Goal: Task Accomplishment & Management: Manage account settings

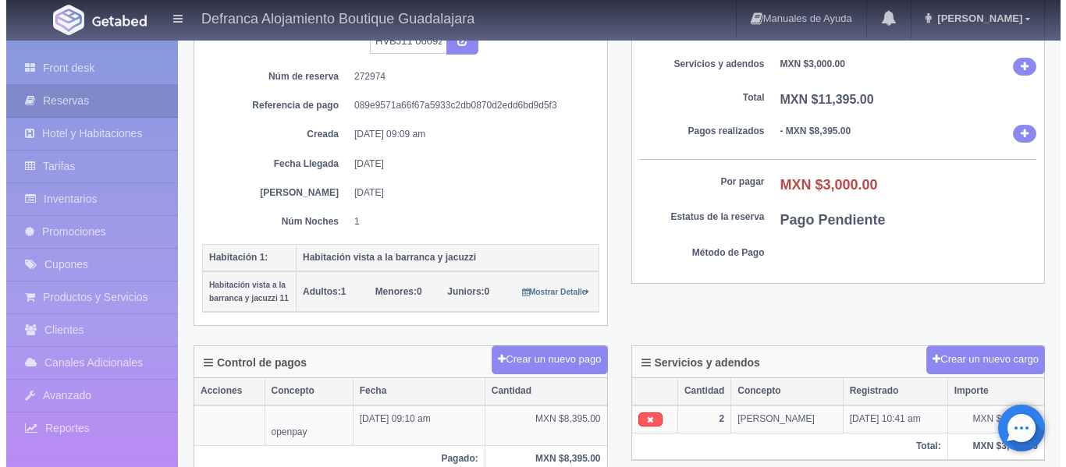
scroll to position [234, 0]
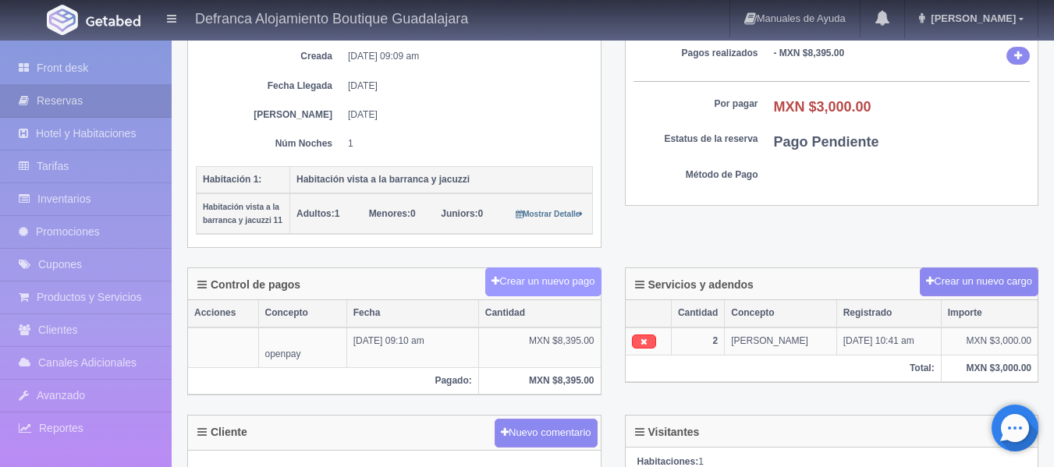
click at [547, 279] on button "Crear un nuevo pago" at bounding box center [542, 282] width 115 height 29
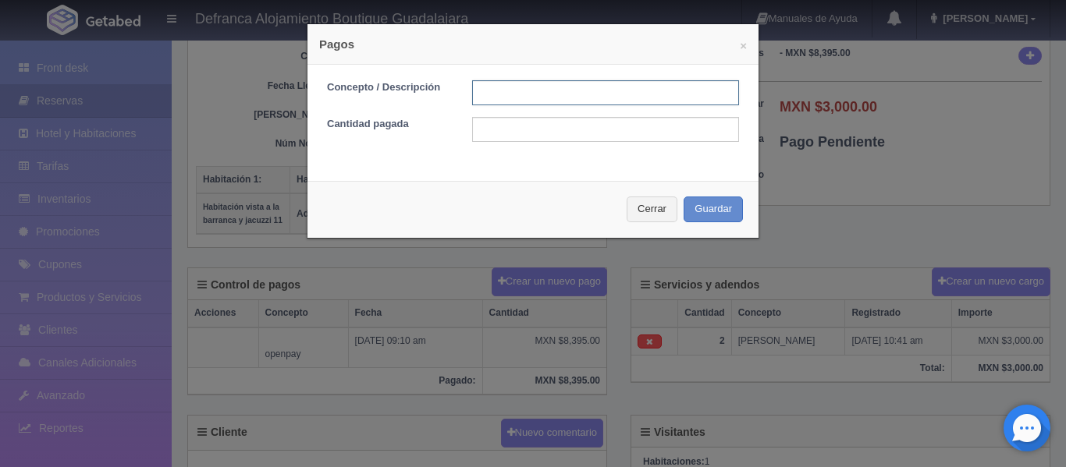
click at [569, 93] on input "text" at bounding box center [605, 92] width 267 height 25
type input "TARJETA DE CREDITO"
click at [561, 129] on input "text" at bounding box center [605, 129] width 267 height 25
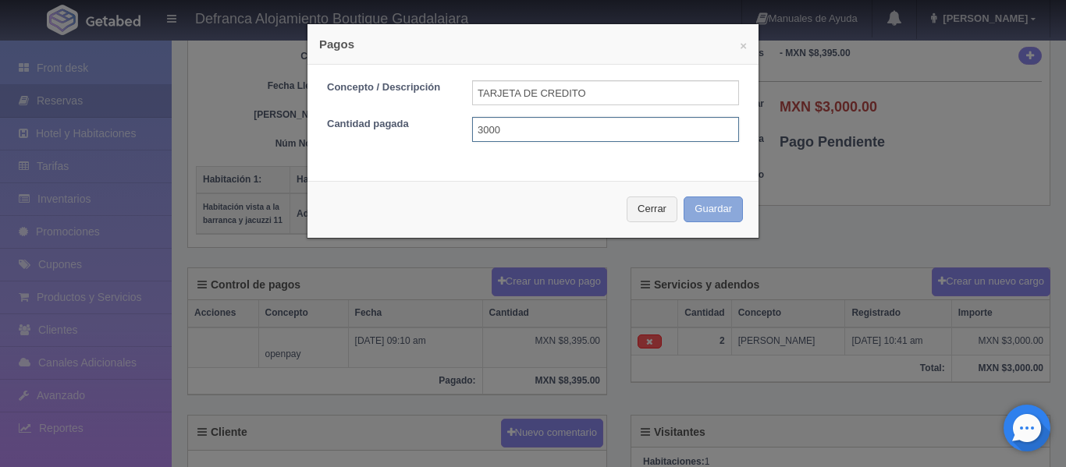
type input "3000"
click at [693, 208] on button "Guardar" at bounding box center [712, 210] width 59 height 26
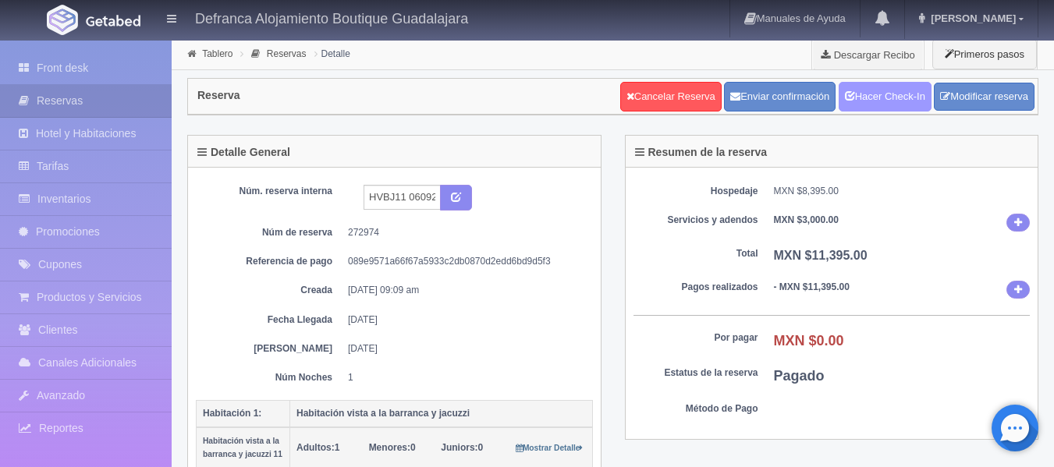
click at [887, 96] on link "Hacer Check-In" at bounding box center [885, 97] width 93 height 30
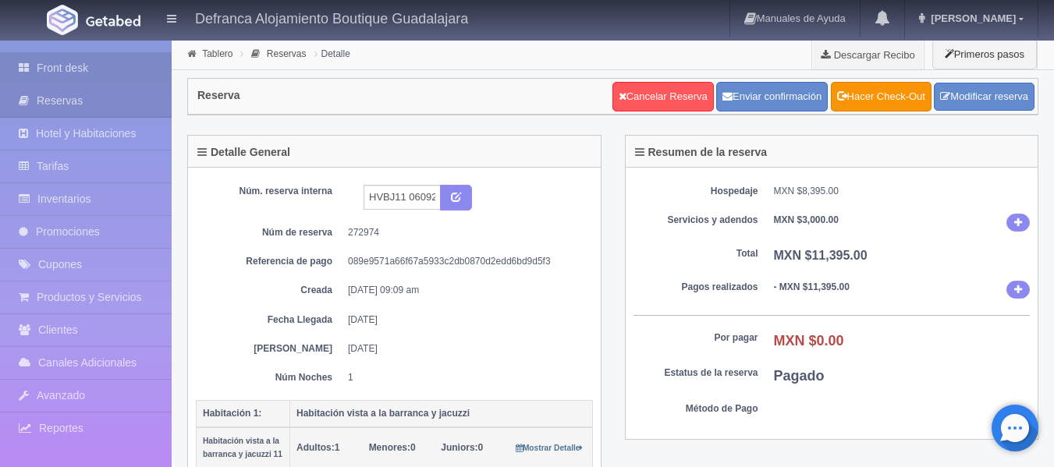
click at [79, 73] on link "Front desk" at bounding box center [86, 68] width 172 height 32
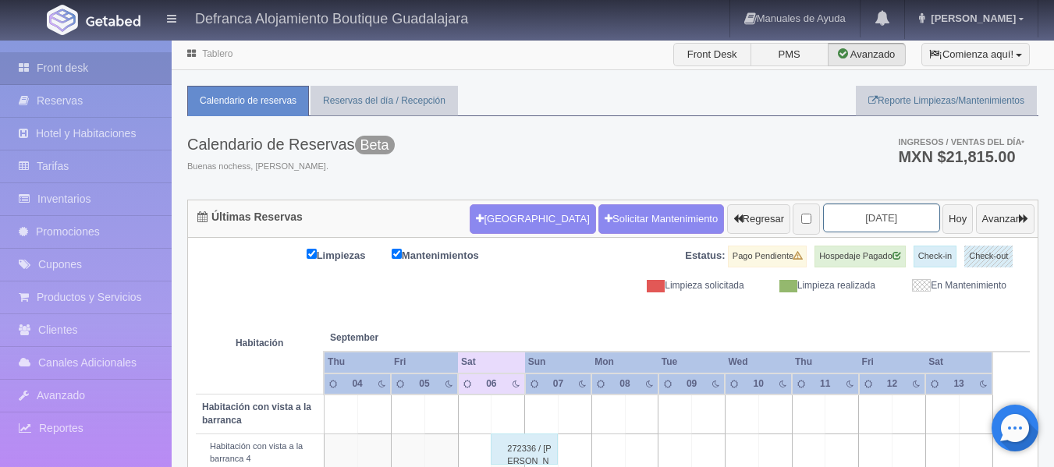
click at [893, 222] on input "2025-09-06" at bounding box center [881, 218] width 117 height 29
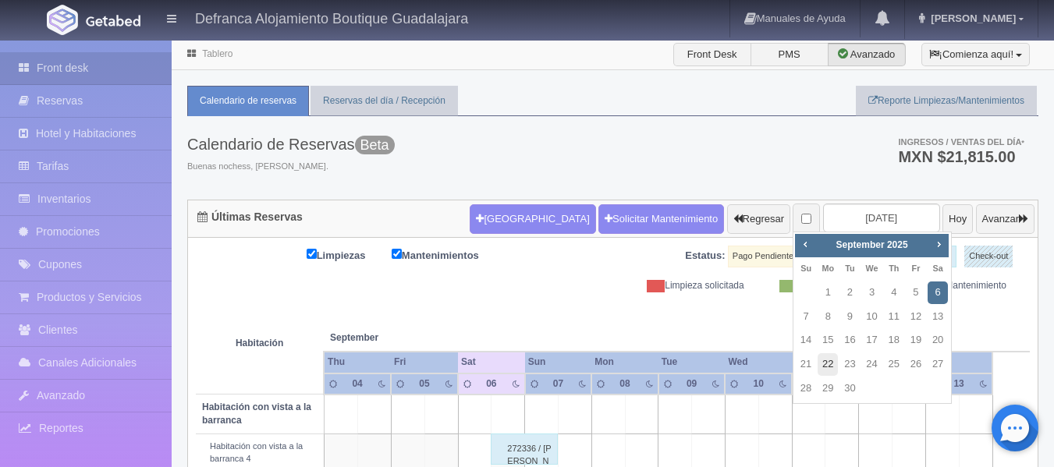
click at [831, 362] on link "22" at bounding box center [828, 364] width 20 height 23
type input "2025-09-22"
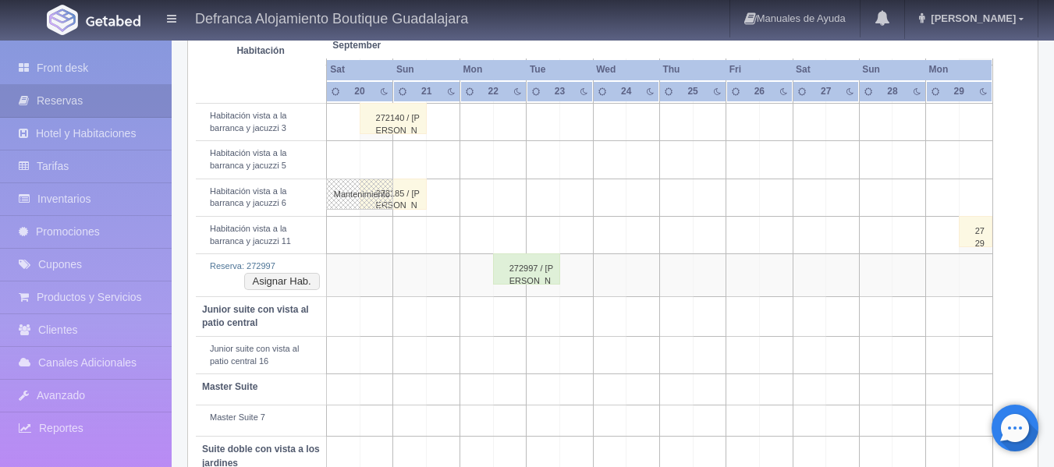
scroll to position [702, 0]
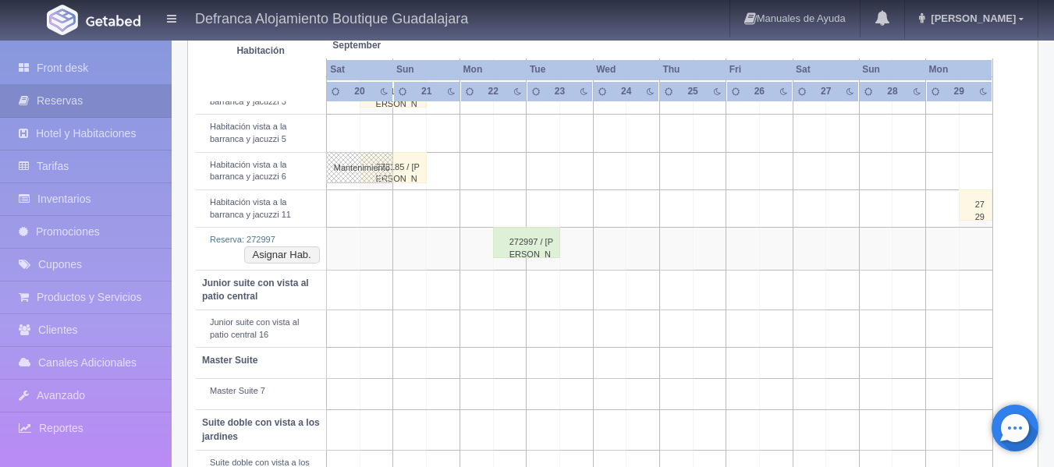
click at [517, 252] on div "272997 / [PERSON_NAME]" at bounding box center [526, 242] width 67 height 31
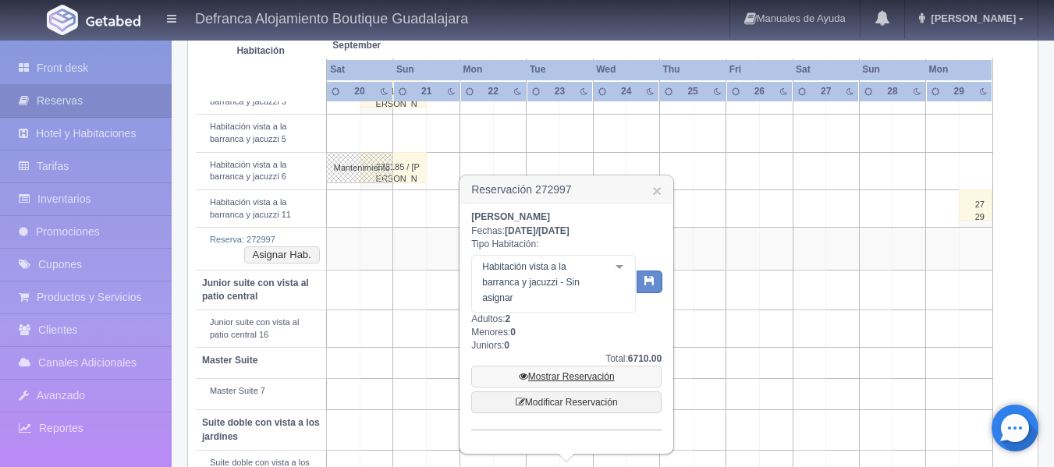
click at [577, 373] on link "Mostrar Reservación" at bounding box center [566, 377] width 190 height 22
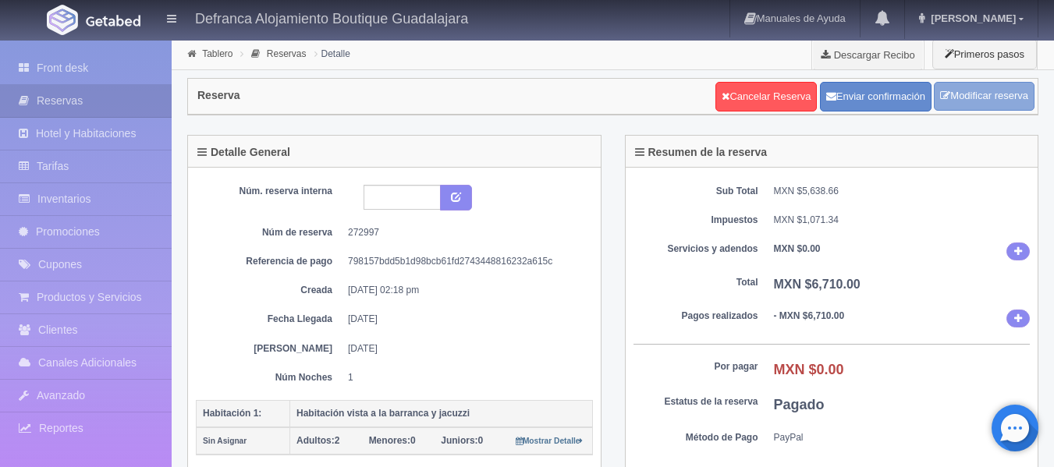
click at [961, 98] on link "Modificar reserva" at bounding box center [984, 96] width 101 height 29
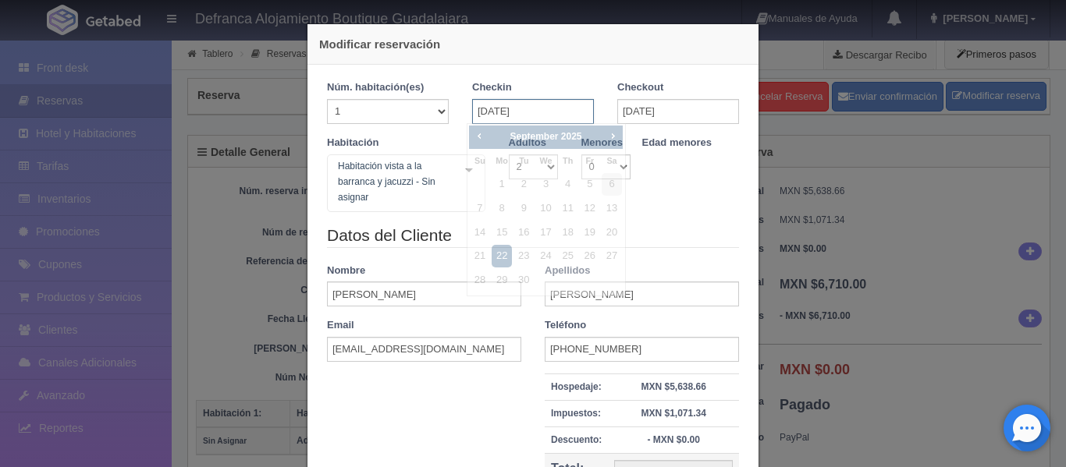
click at [552, 114] on input "[DATE]" at bounding box center [533, 111] width 122 height 25
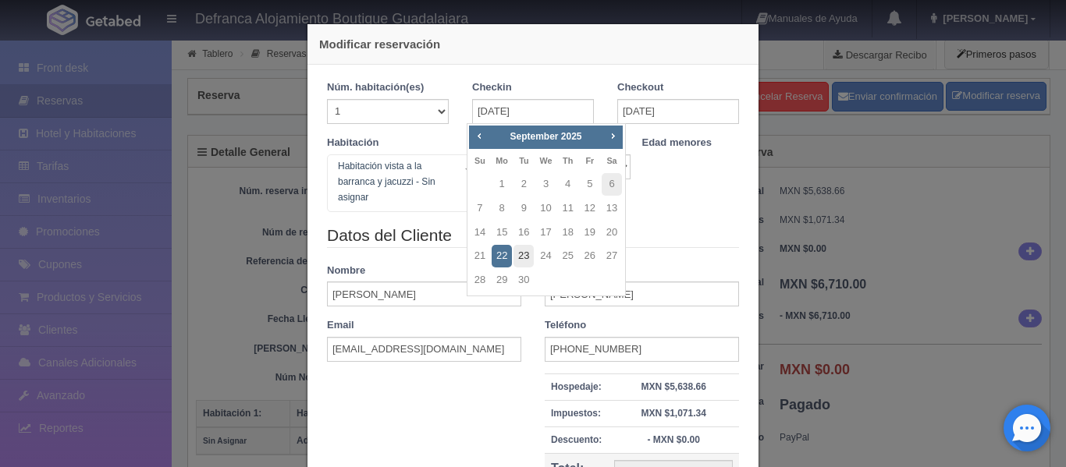
click at [526, 253] on link "23" at bounding box center [523, 256] width 20 height 23
type input "[DATE]"
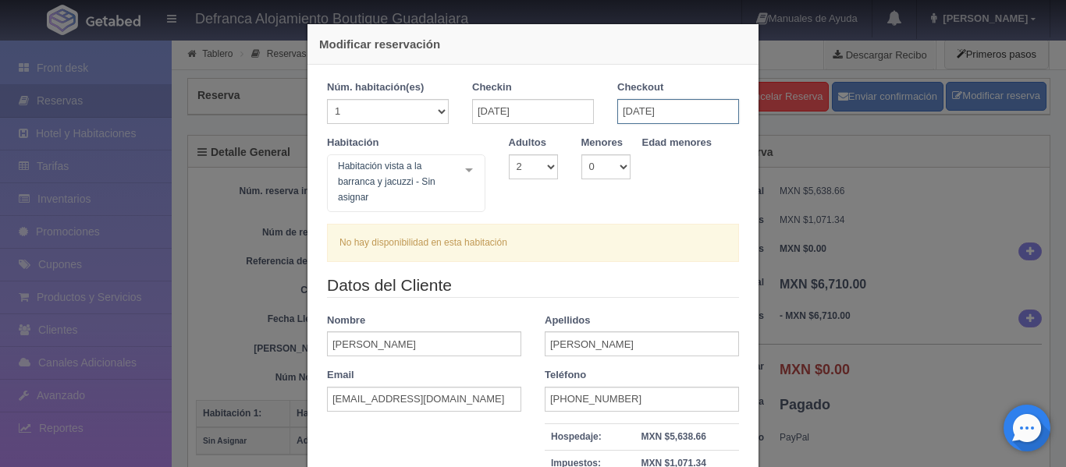
click at [709, 110] on input "[DATE]" at bounding box center [678, 111] width 122 height 25
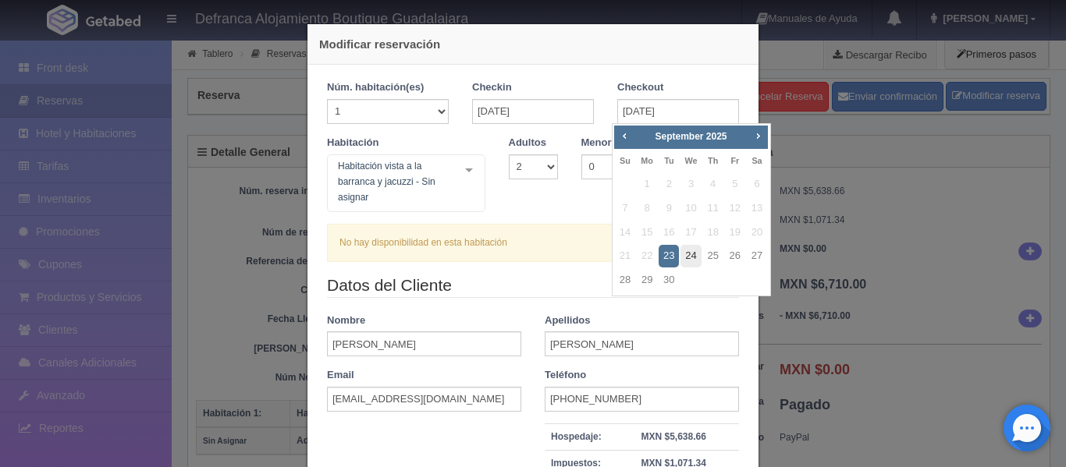
click at [690, 258] on link "24" at bounding box center [690, 256] width 20 height 23
type input "24-09-2025"
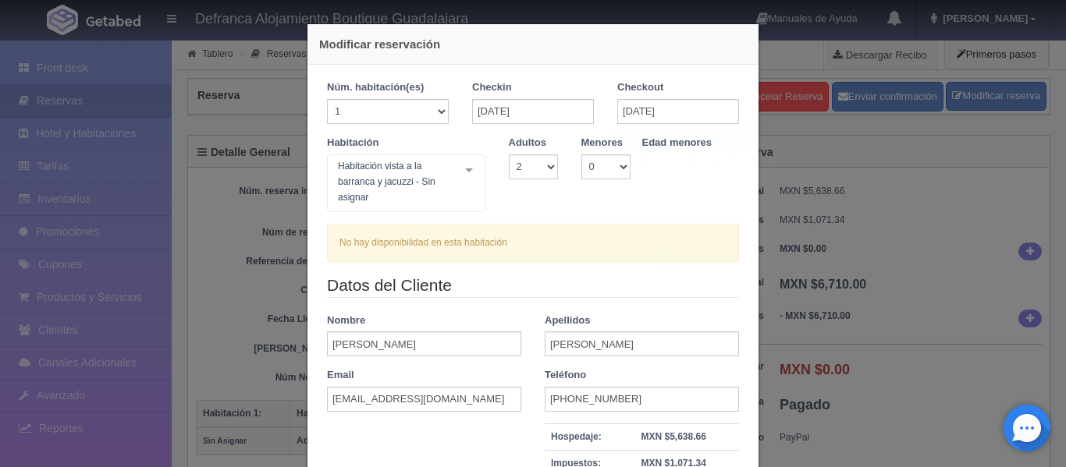
checkbox input "false"
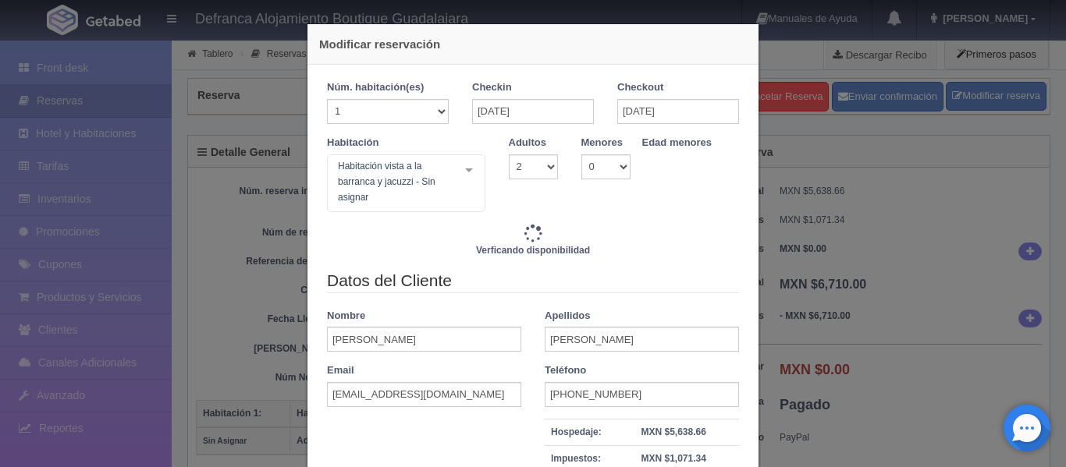
type input "6710.00"
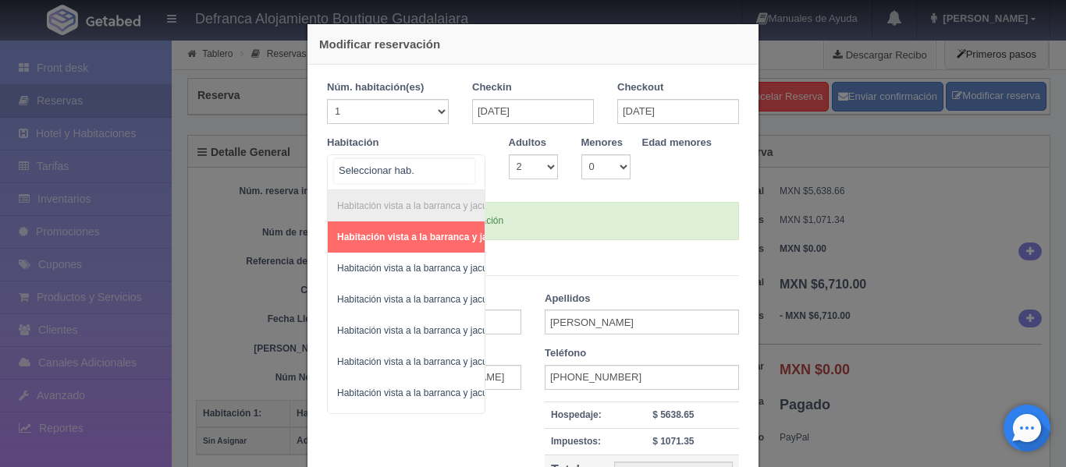
click at [462, 169] on div "Habitación vista a la barranca y jacuzzi Habitación vista a la barranca y jacuz…" at bounding box center [406, 172] width 158 height 36
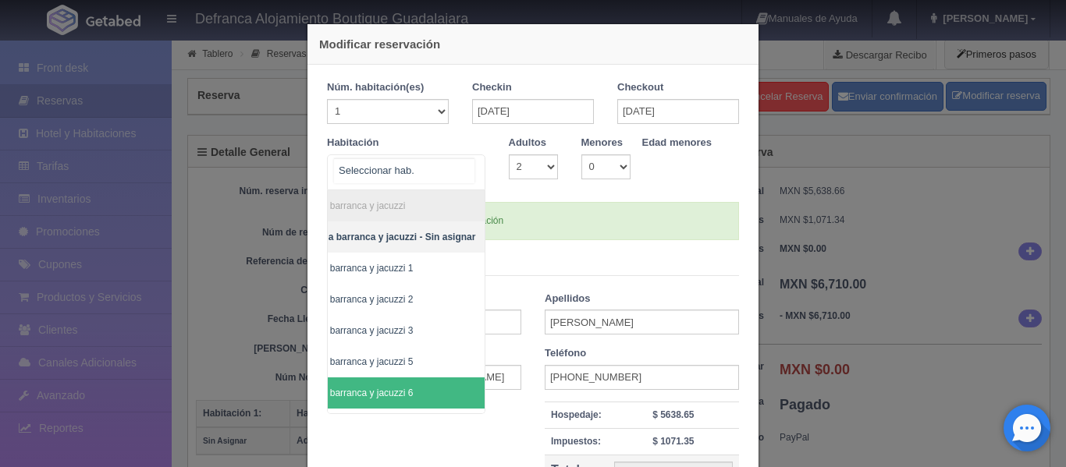
scroll to position [0, 105]
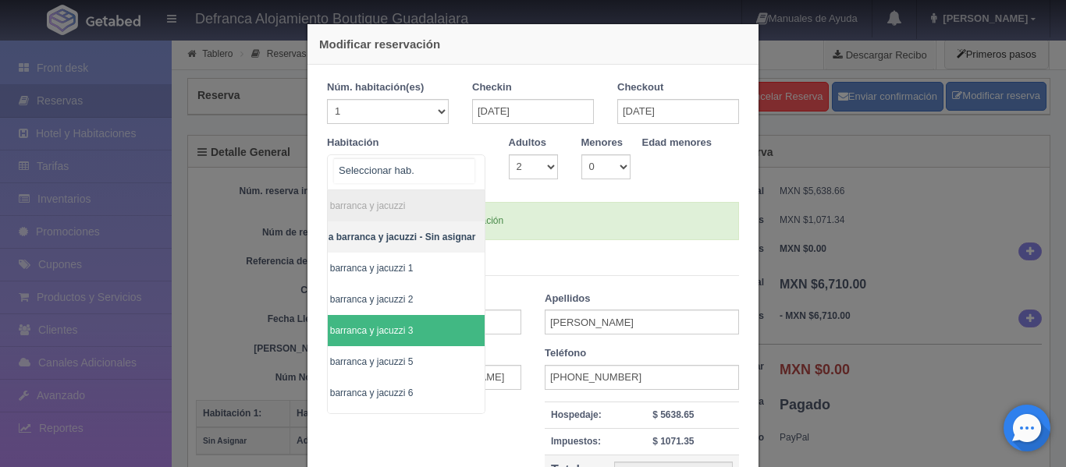
click at [439, 335] on span "Habitación vista a la barranca y jacuzzi 3" at bounding box center [359, 330] width 250 height 31
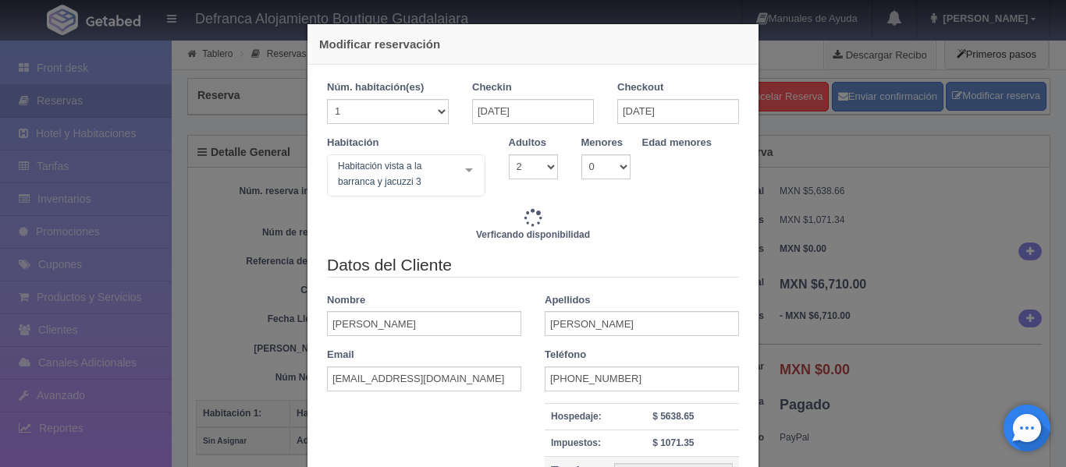
type input "6710.00"
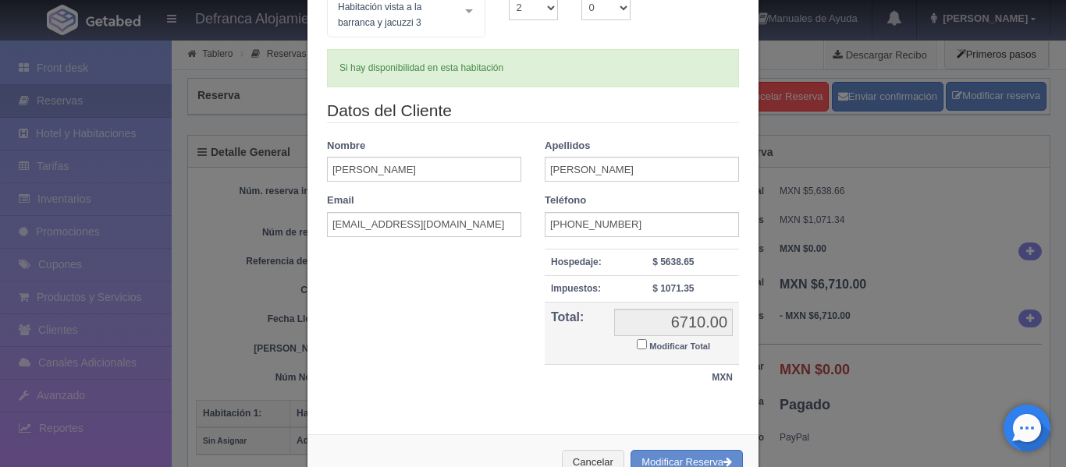
scroll to position [207, 0]
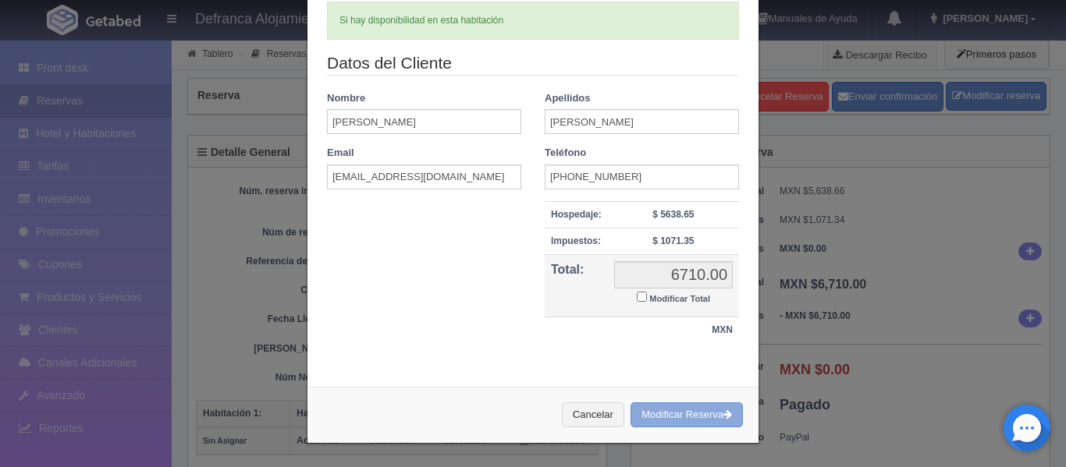
click at [702, 419] on button "Modificar Reserva" at bounding box center [686, 416] width 112 height 26
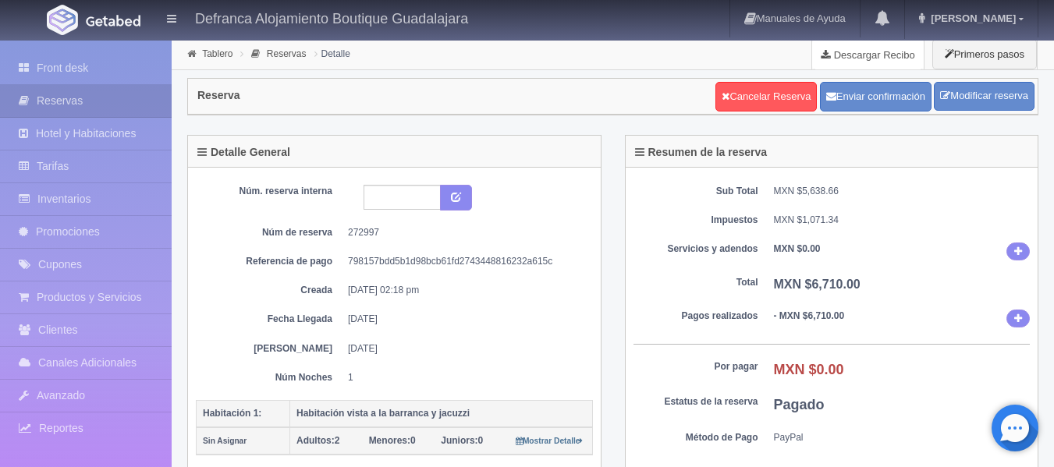
click at [859, 56] on link "Descargar Recibo" at bounding box center [868, 54] width 112 height 31
click at [225, 53] on link "Tablero" at bounding box center [217, 53] width 30 height 11
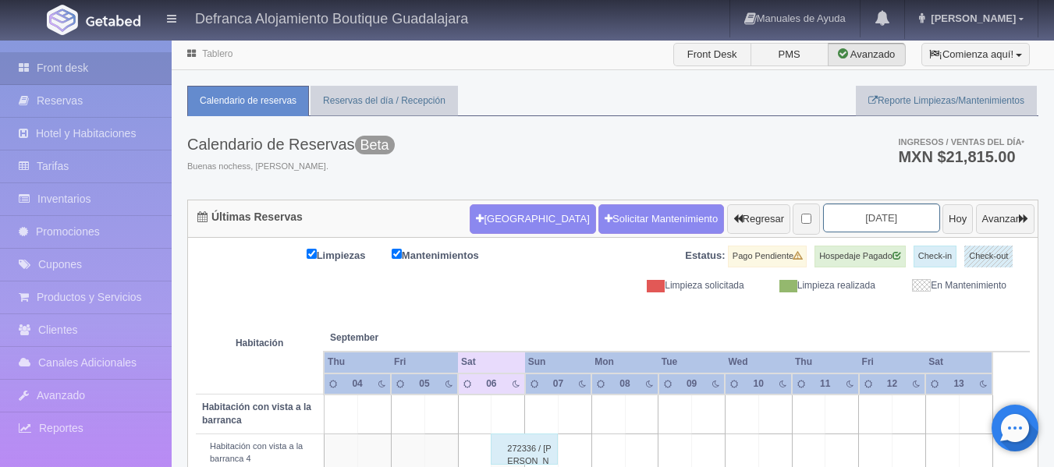
click at [889, 215] on input "[DATE]" at bounding box center [881, 218] width 117 height 29
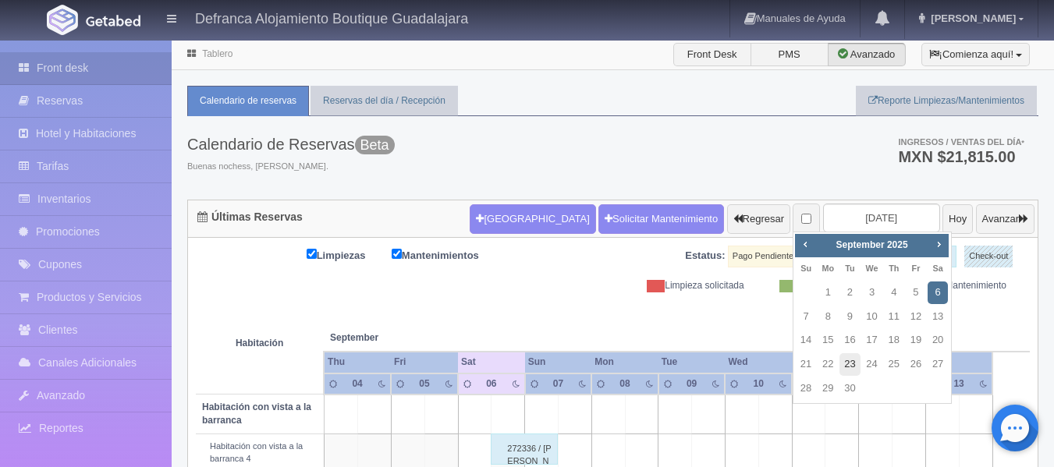
click at [850, 364] on link "23" at bounding box center [849, 364] width 20 height 23
type input "[DATE]"
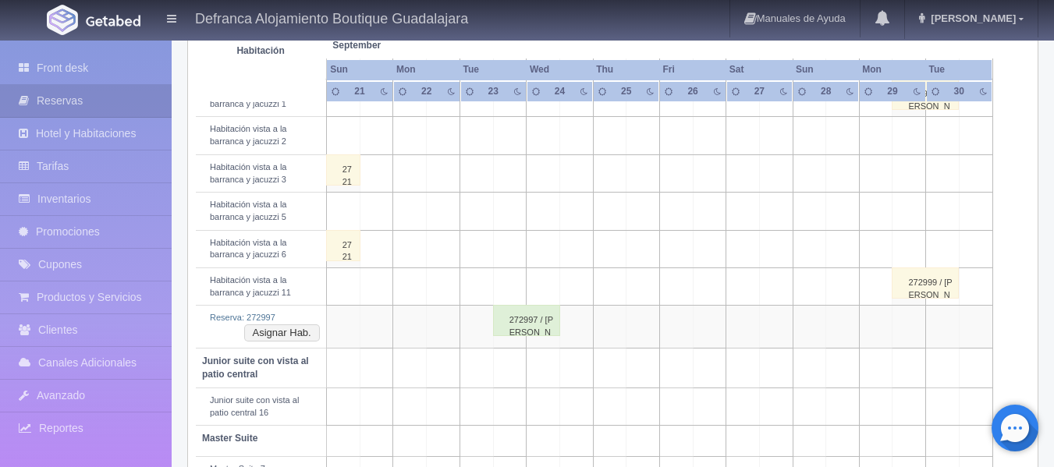
scroll to position [702, 0]
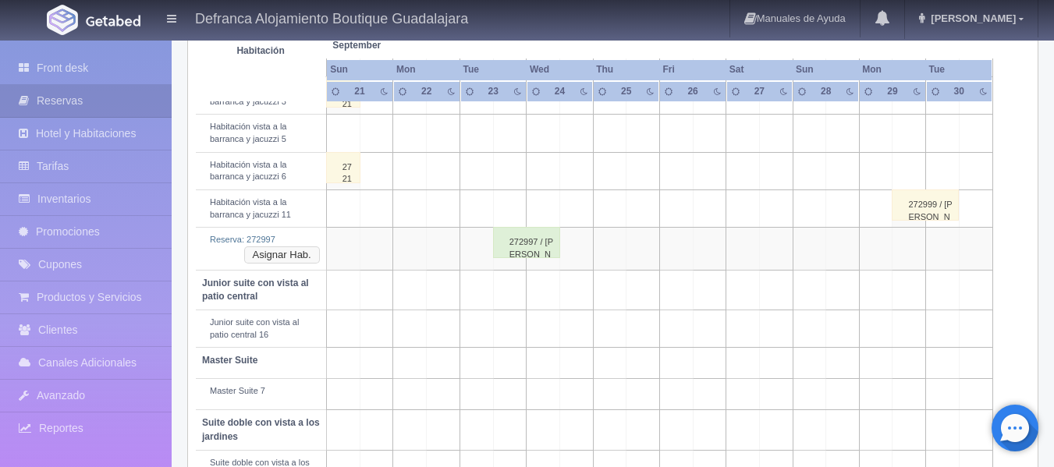
click at [274, 256] on button "Asignar Hab." at bounding box center [282, 255] width 76 height 17
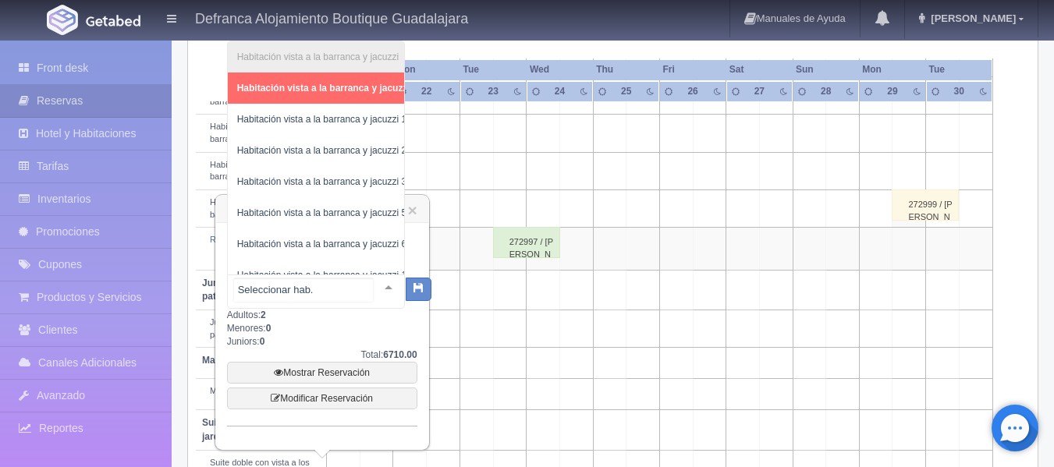
click at [374, 285] on div at bounding box center [388, 286] width 31 height 23
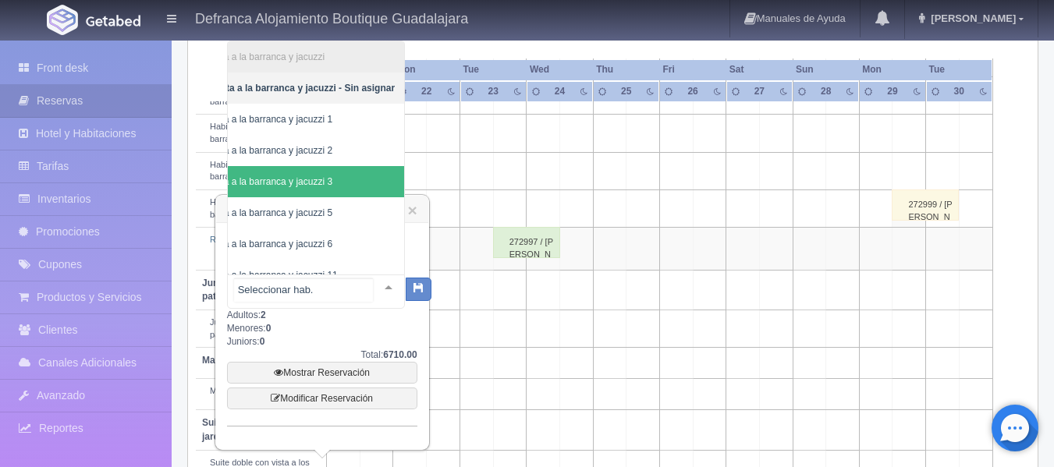
click at [347, 180] on span "Habitación vista a la barranca y jacuzzi 3" at bounding box center [279, 181] width 250 height 31
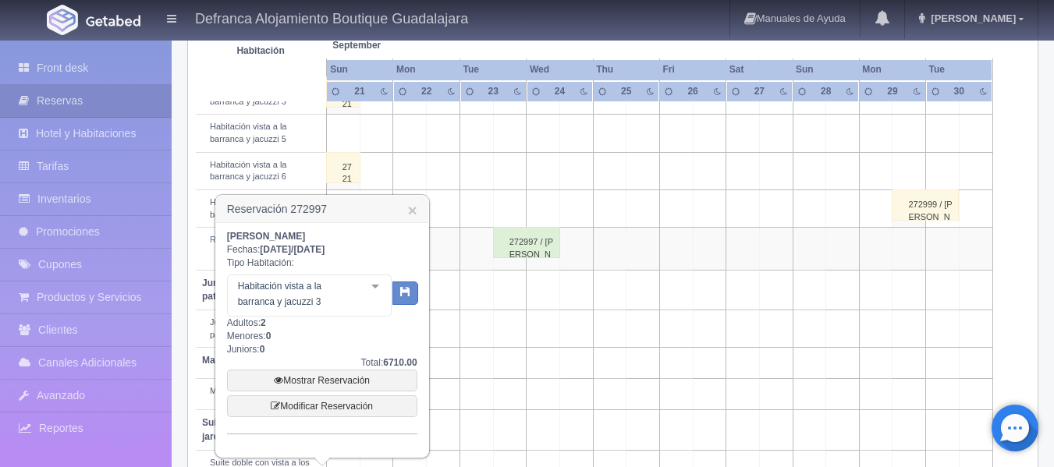
scroll to position [0, 84]
click at [407, 296] on icon "button" at bounding box center [405, 291] width 10 height 10
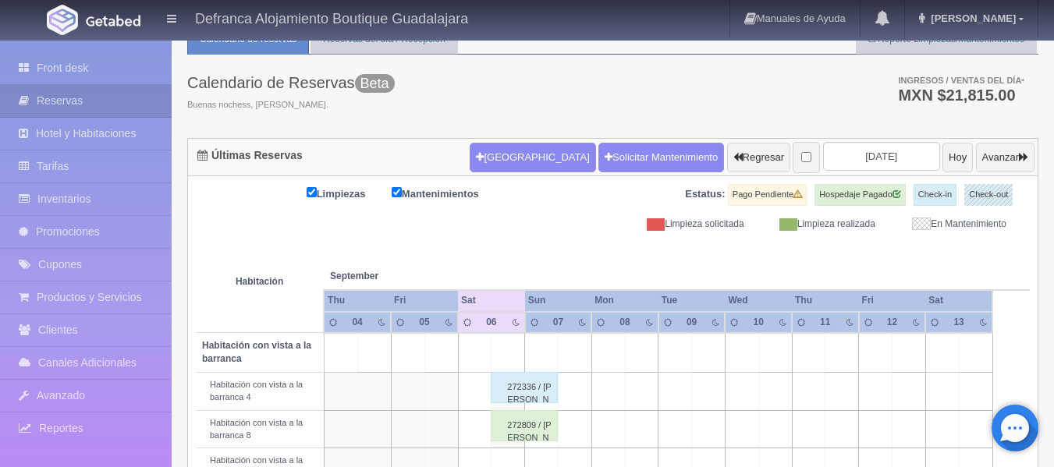
scroll to position [38, 0]
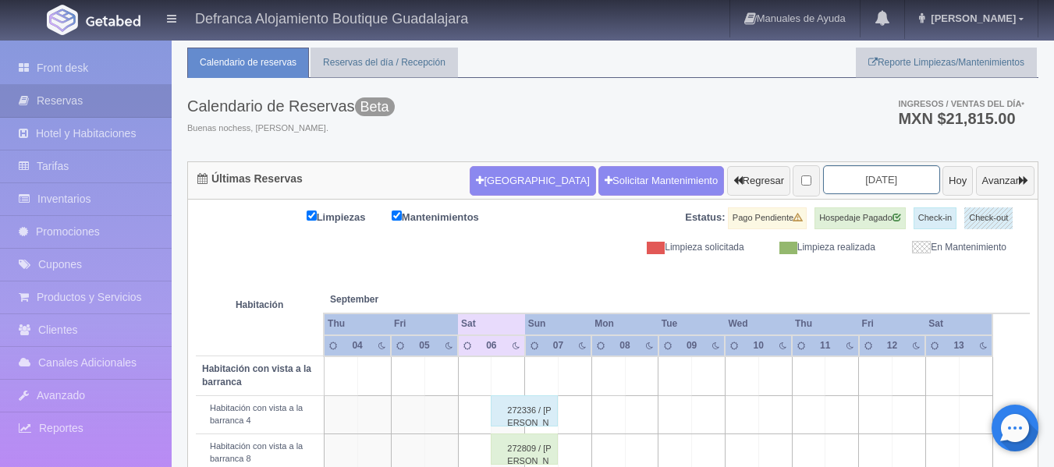
click at [885, 176] on input "[DATE]" at bounding box center [881, 179] width 117 height 29
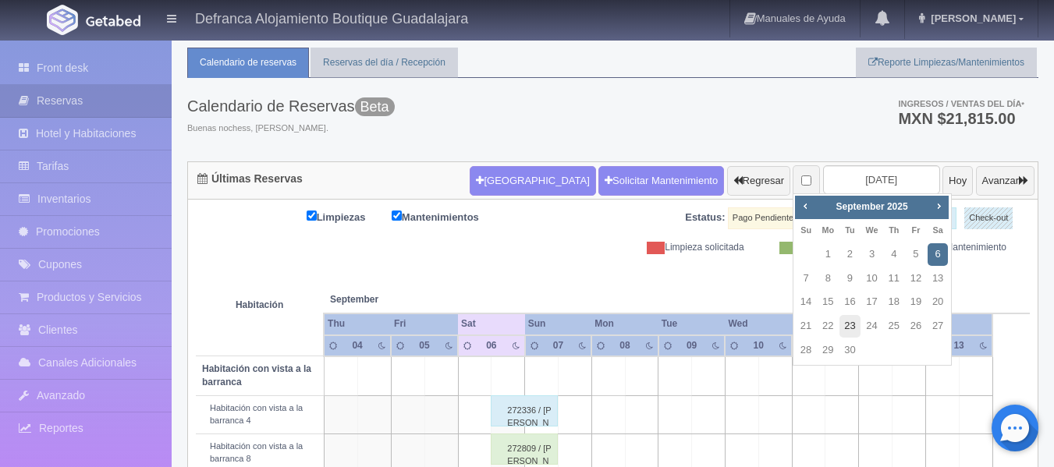
click at [850, 326] on link "23" at bounding box center [849, 326] width 20 height 23
type input "[DATE]"
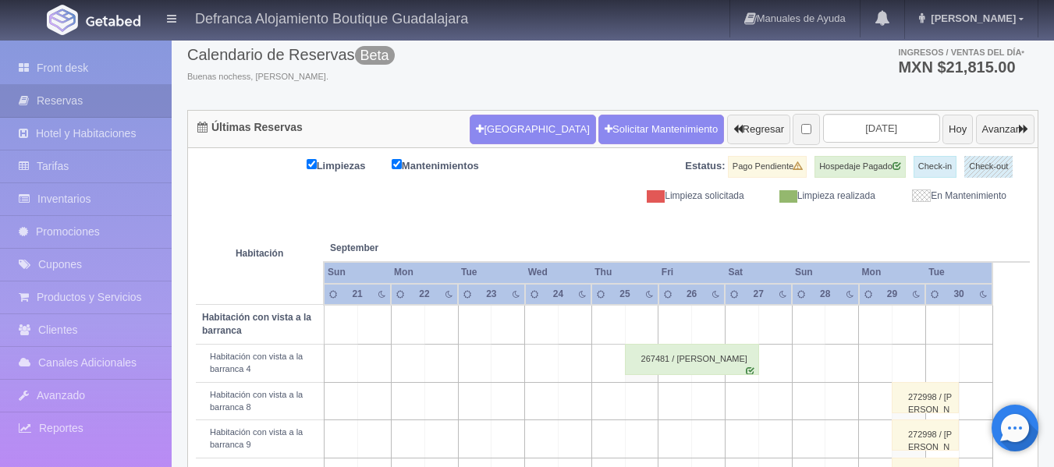
scroll to position [11, 0]
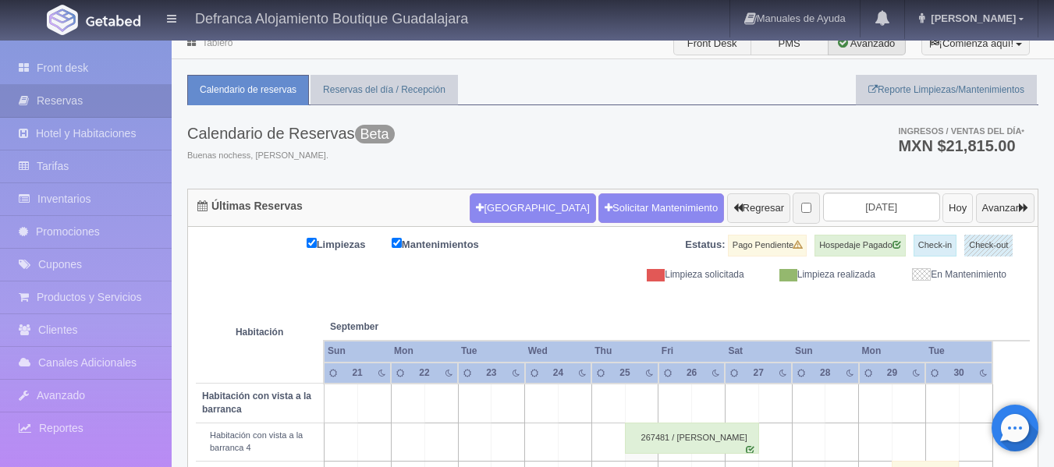
click at [942, 208] on button "Hoy" at bounding box center [957, 208] width 30 height 30
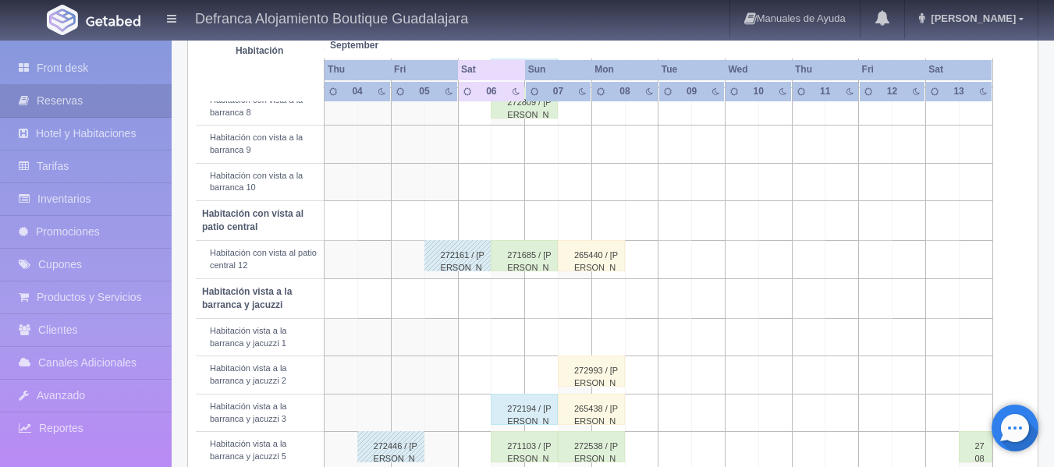
scroll to position [401, 0]
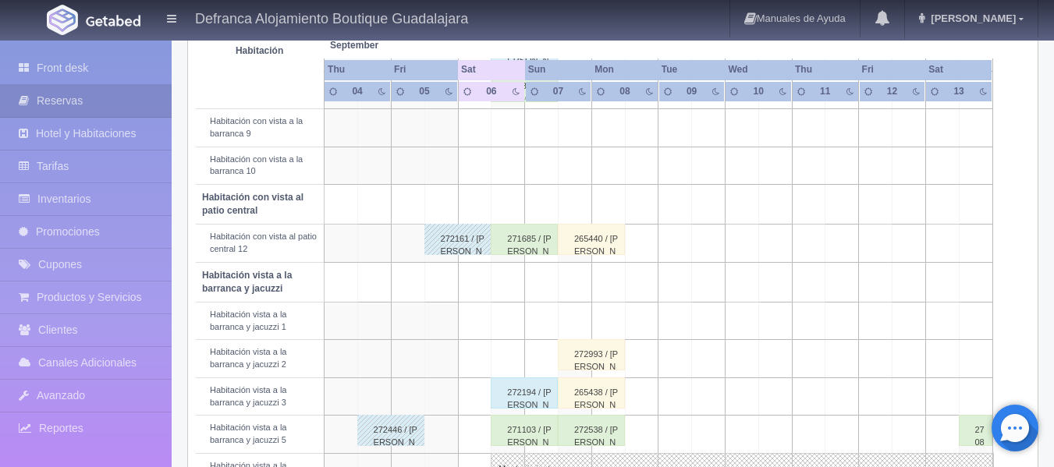
click at [529, 240] on div "271685 / Julieta Baz Gomez Higuera" at bounding box center [524, 239] width 67 height 31
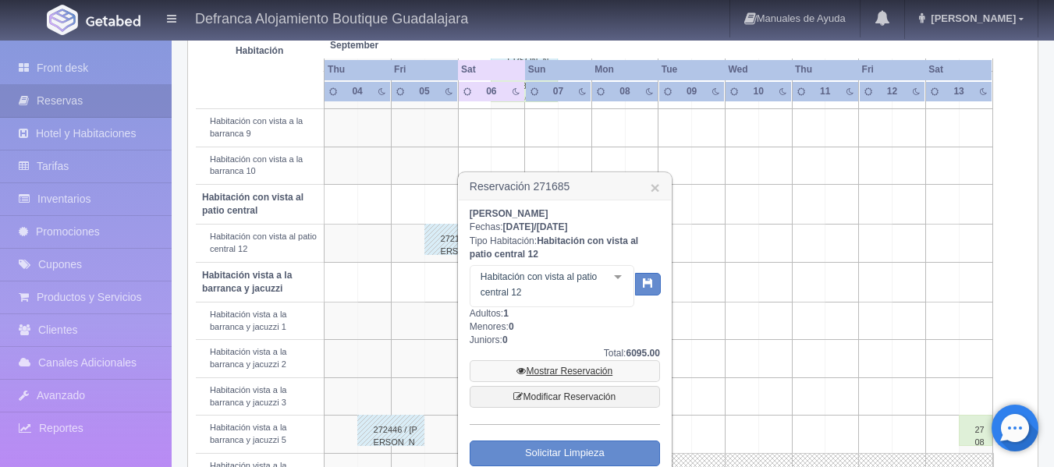
click at [570, 372] on link "Mostrar Reservación" at bounding box center [565, 371] width 190 height 22
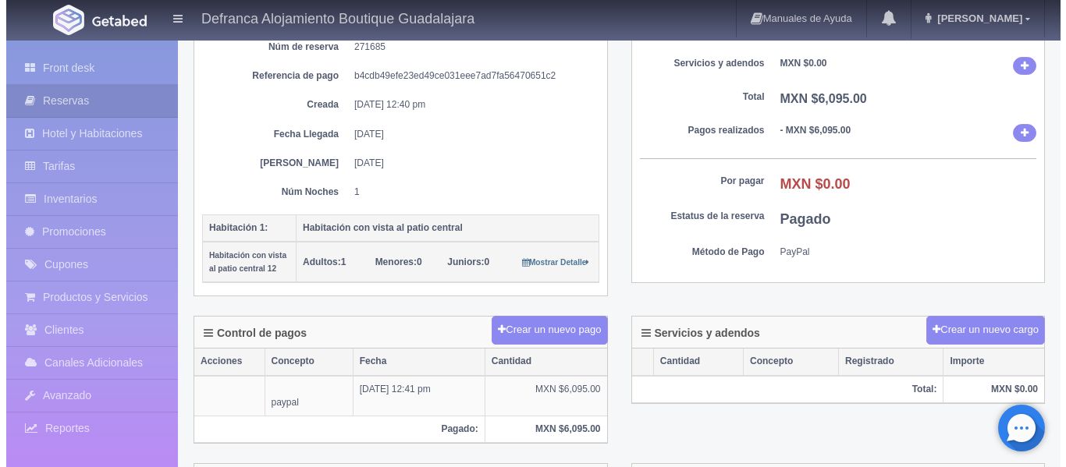
scroll to position [312, 0]
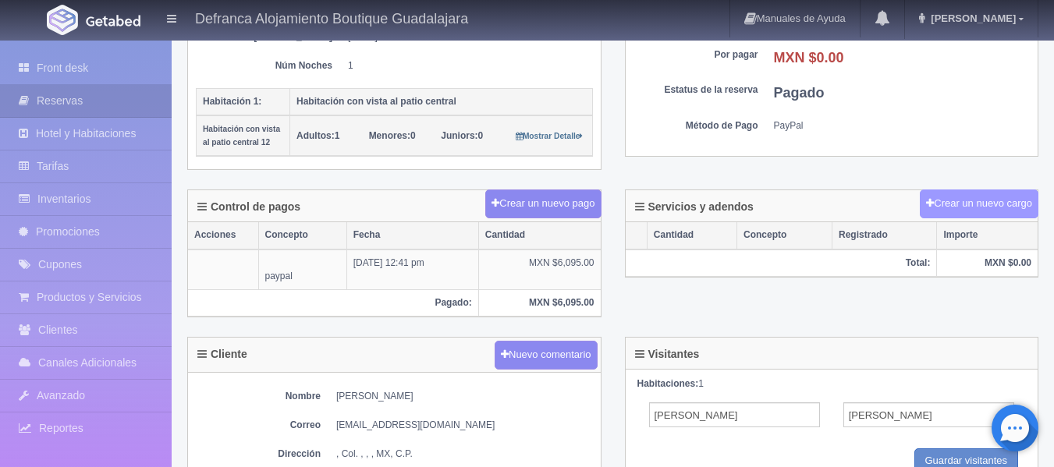
click at [977, 202] on button "Crear un nuevo cargo" at bounding box center [979, 204] width 119 height 29
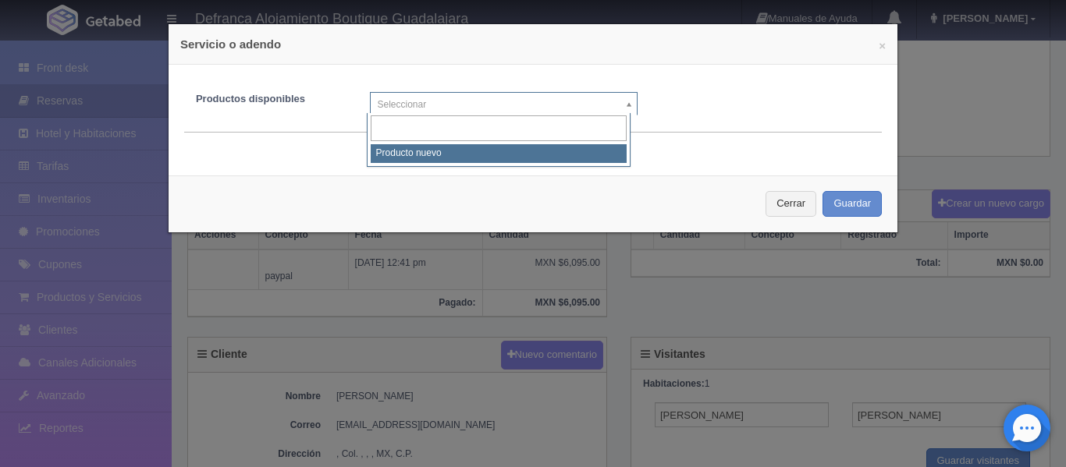
click at [620, 105] on body "Defranca Alojamiento Boutique Guadalajara Manuales de Ayuda Actualizaciones rec…" at bounding box center [533, 267] width 1066 height 1081
select select "0"
type input "1"
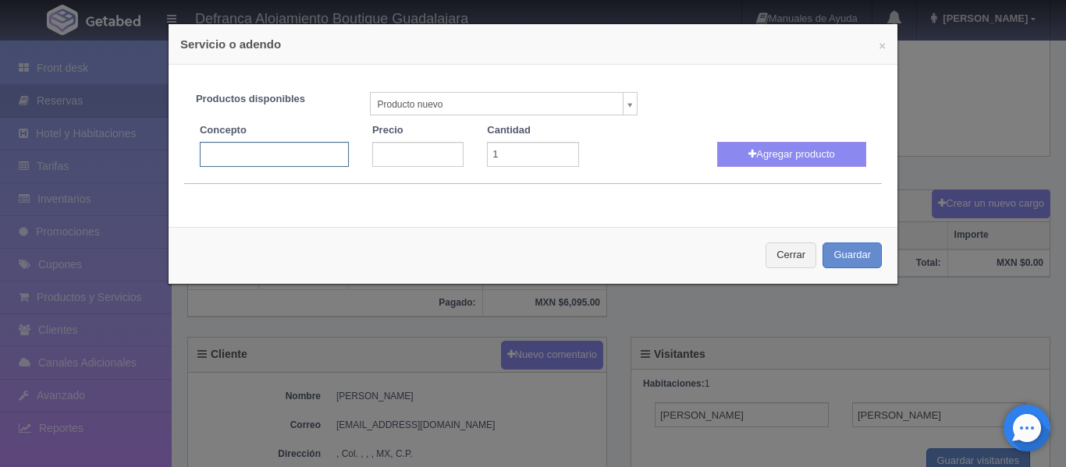
click at [243, 160] on input "text" at bounding box center [274, 154] width 149 height 25
type input "MASAJE RELAJANTE"
click at [391, 154] on input "number" at bounding box center [417, 154] width 91 height 25
type input "1200"
click at [726, 152] on button "Agregar producto" at bounding box center [791, 154] width 149 height 25
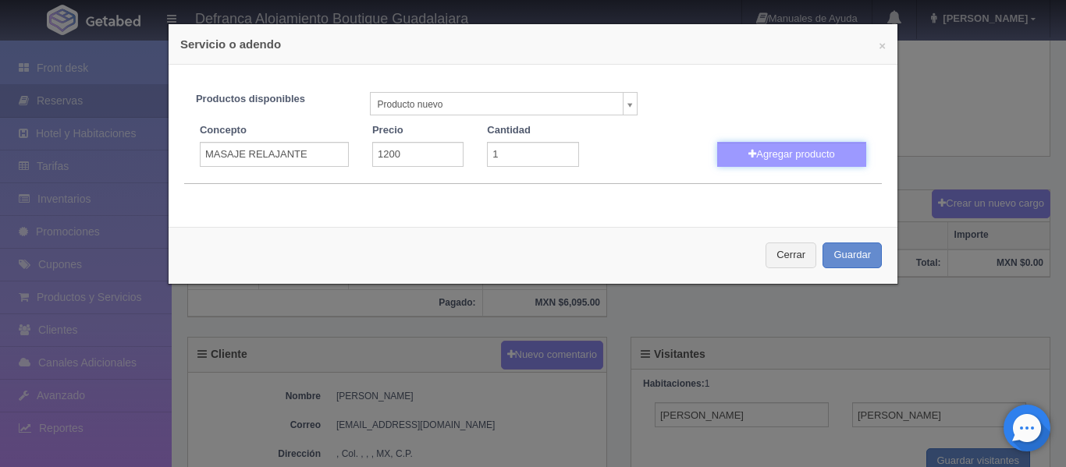
select select
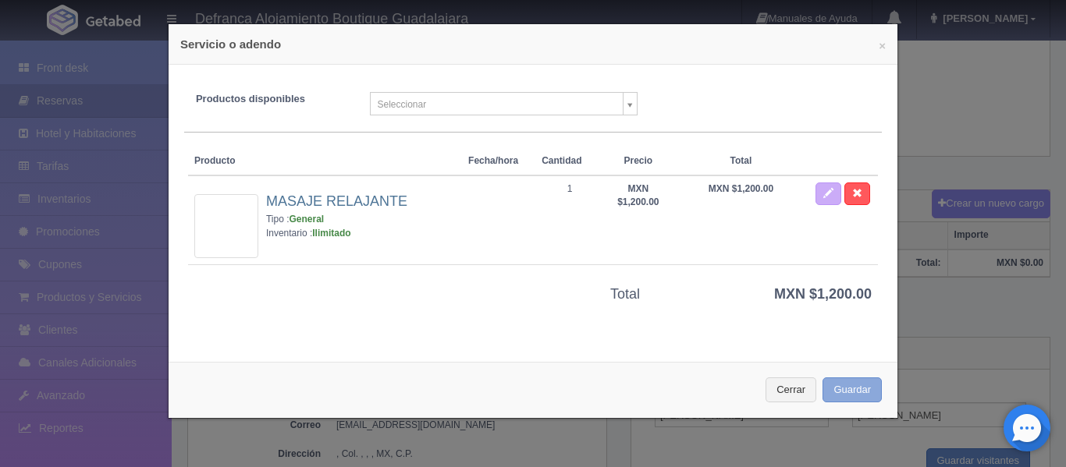
click at [833, 389] on button "Guardar" at bounding box center [851, 391] width 59 height 26
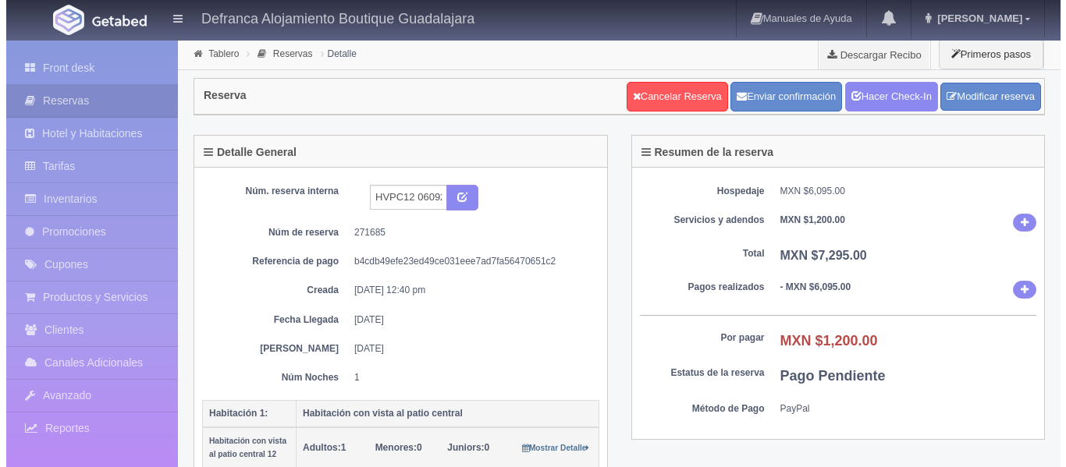
scroll to position [312, 0]
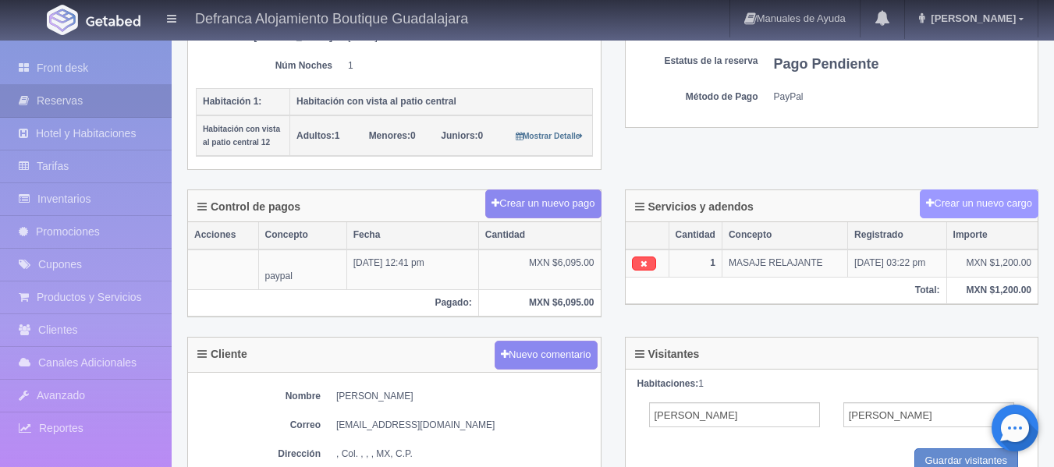
click at [984, 201] on button "Crear un nuevo cargo" at bounding box center [979, 204] width 119 height 29
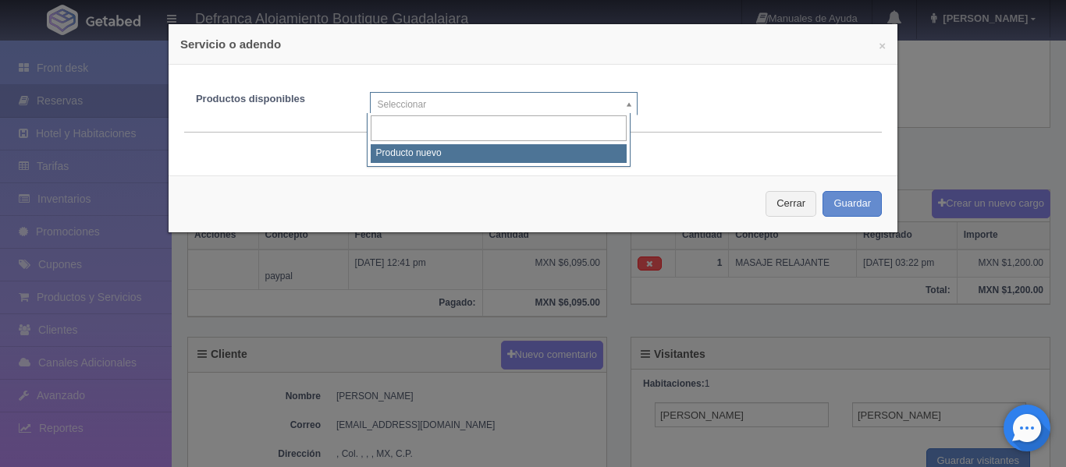
click at [623, 104] on body "Defranca Alojamiento Boutique Guadalajara Manuales de Ayuda Actualizaciones rec…" at bounding box center [533, 267] width 1066 height 1081
select select "0"
type input "1"
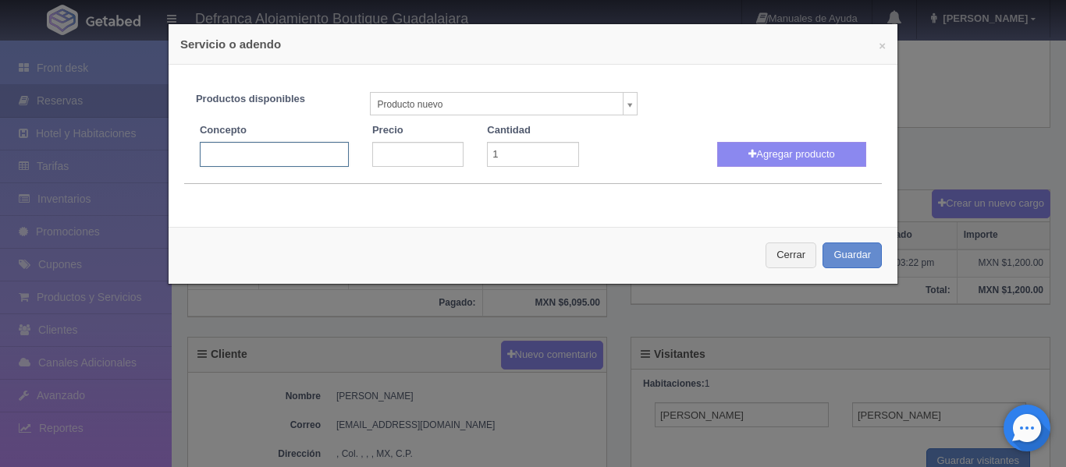
click at [316, 154] on input "text" at bounding box center [274, 154] width 149 height 25
type input "MASAJE PRENATAL"
click at [412, 155] on input "number" at bounding box center [417, 154] width 91 height 25
type input "1200"
click at [807, 152] on button "Agregar producto" at bounding box center [791, 154] width 149 height 25
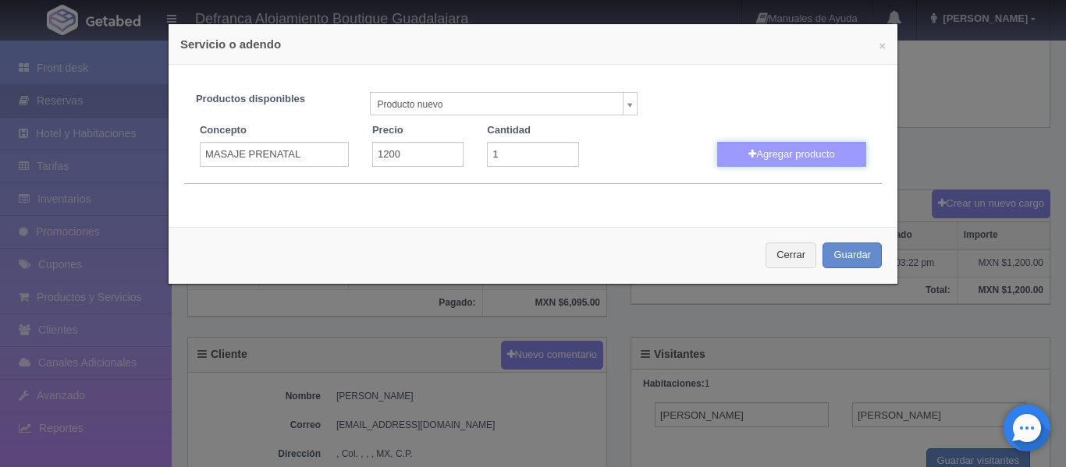
select select
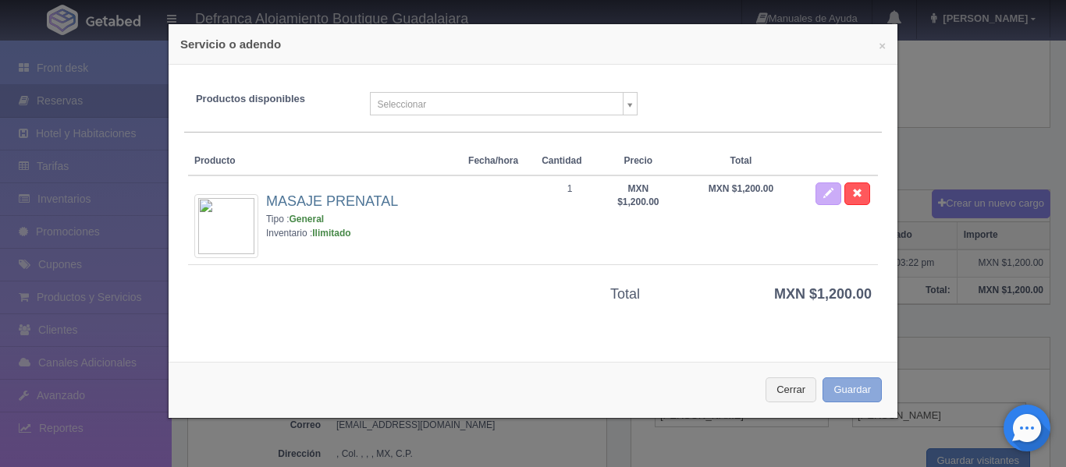
click at [847, 395] on button "Guardar" at bounding box center [851, 391] width 59 height 26
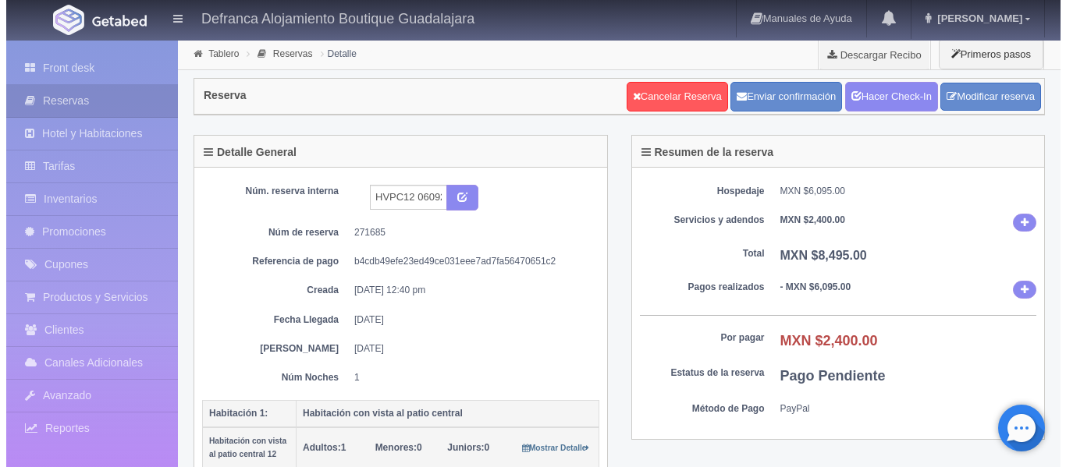
scroll to position [312, 0]
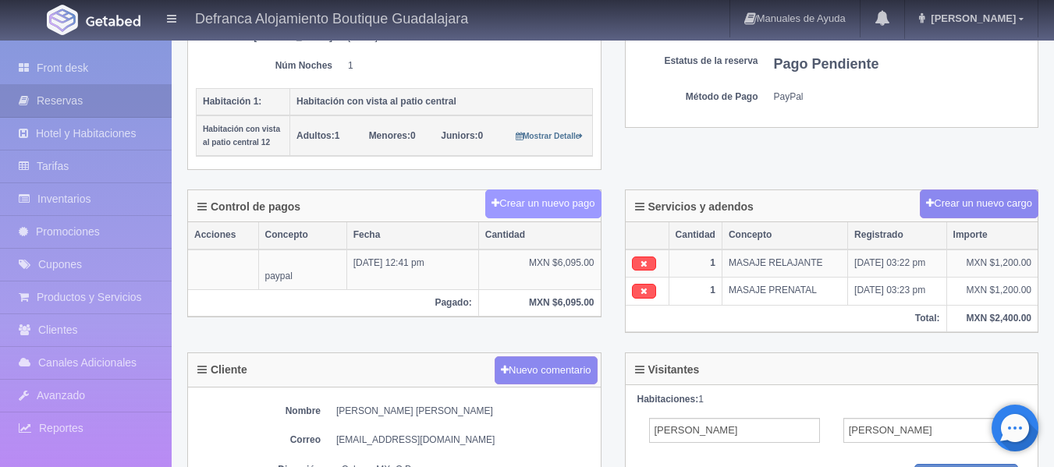
click at [534, 204] on button "Crear un nuevo pago" at bounding box center [542, 204] width 115 height 29
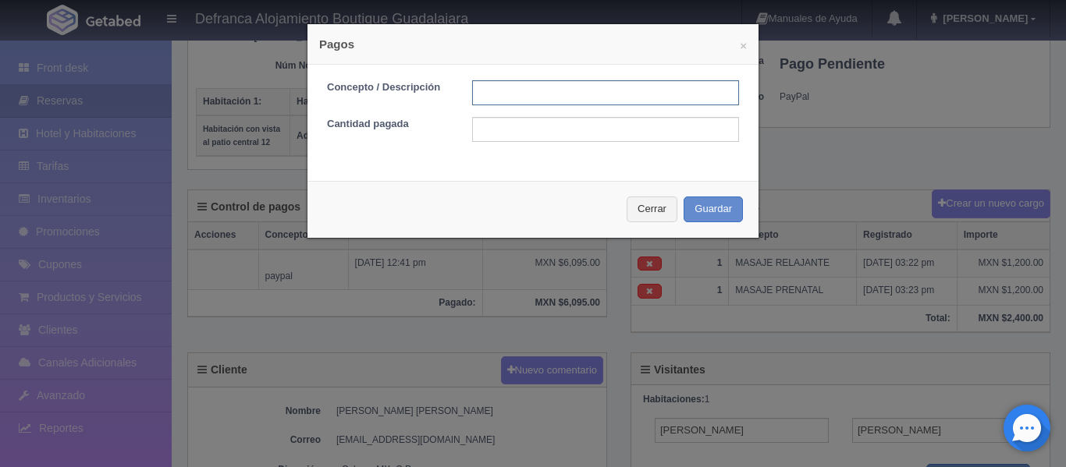
click at [544, 93] on input "text" at bounding box center [605, 92] width 267 height 25
type input "TARJETA DE CREDITO"
click at [517, 131] on input "text" at bounding box center [605, 129] width 267 height 25
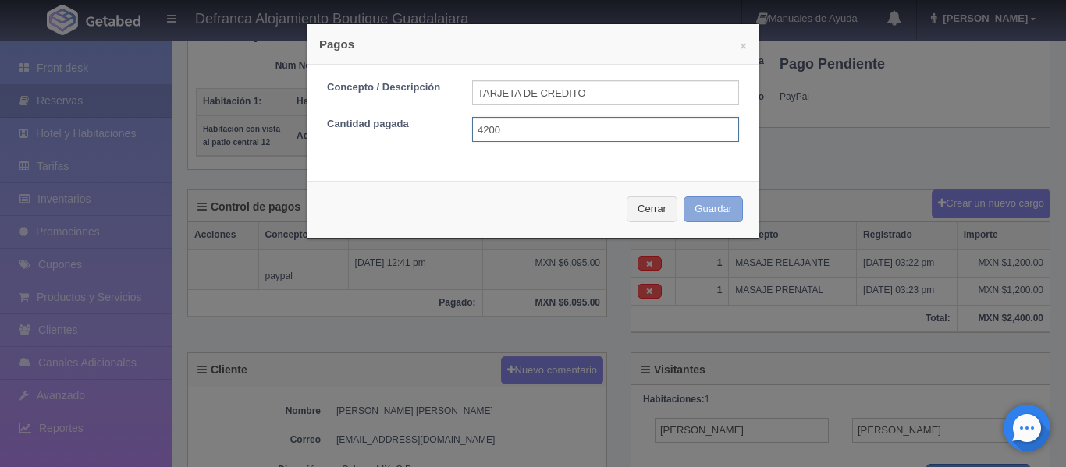
type input "4200"
click at [707, 204] on button "Guardar" at bounding box center [712, 210] width 59 height 26
click at [702, 217] on button "Guardar" at bounding box center [712, 210] width 59 height 26
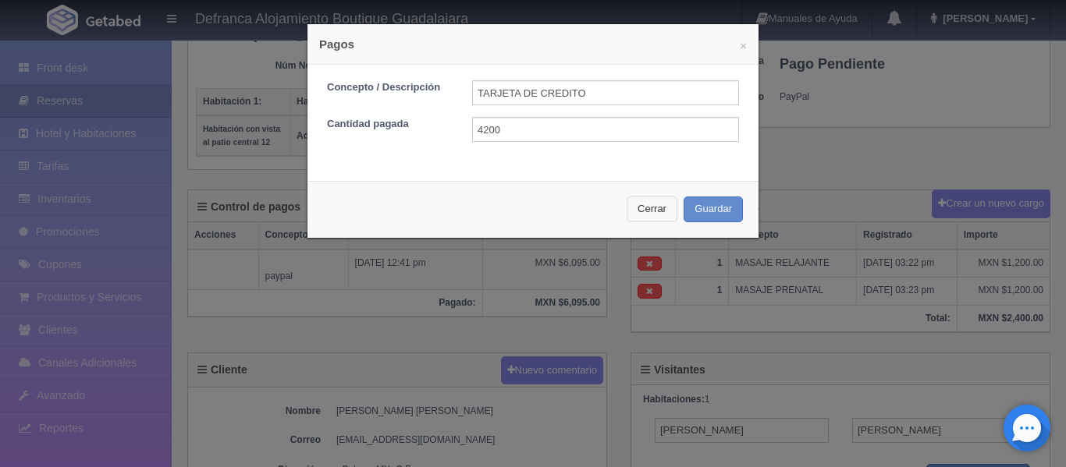
click at [639, 211] on button "Cerrar" at bounding box center [651, 210] width 51 height 26
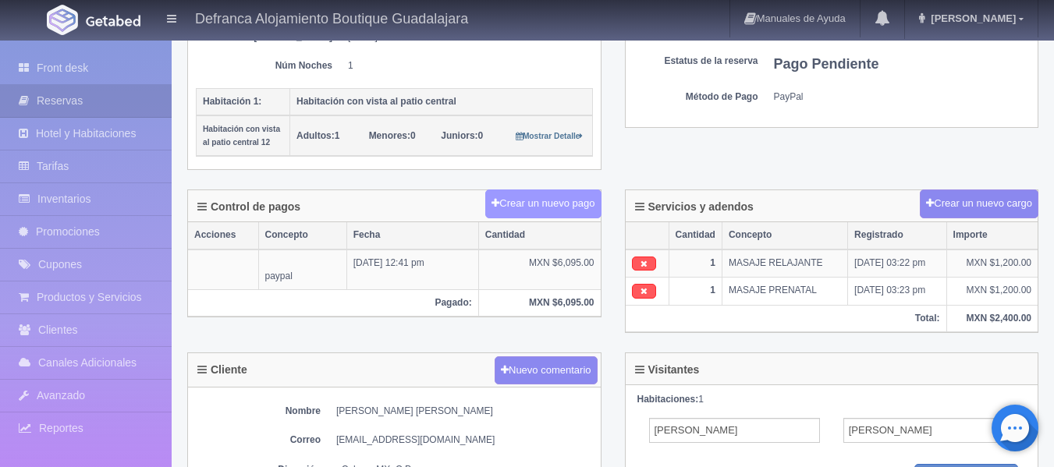
click at [545, 207] on button "Crear un nuevo pago" at bounding box center [542, 204] width 115 height 29
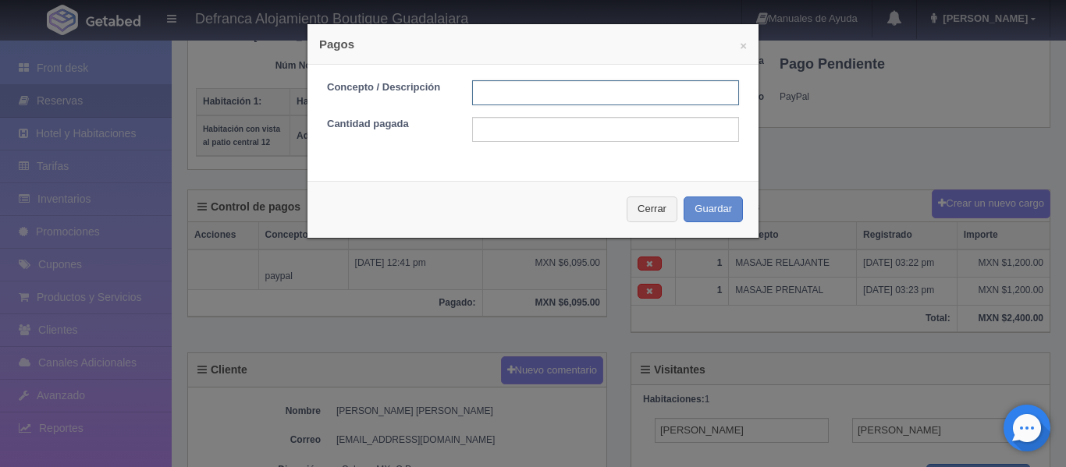
click at [577, 98] on input "text" at bounding box center [605, 92] width 267 height 25
type input "TARJETA DE CREDITO"
click at [483, 133] on input "text" at bounding box center [605, 129] width 267 height 25
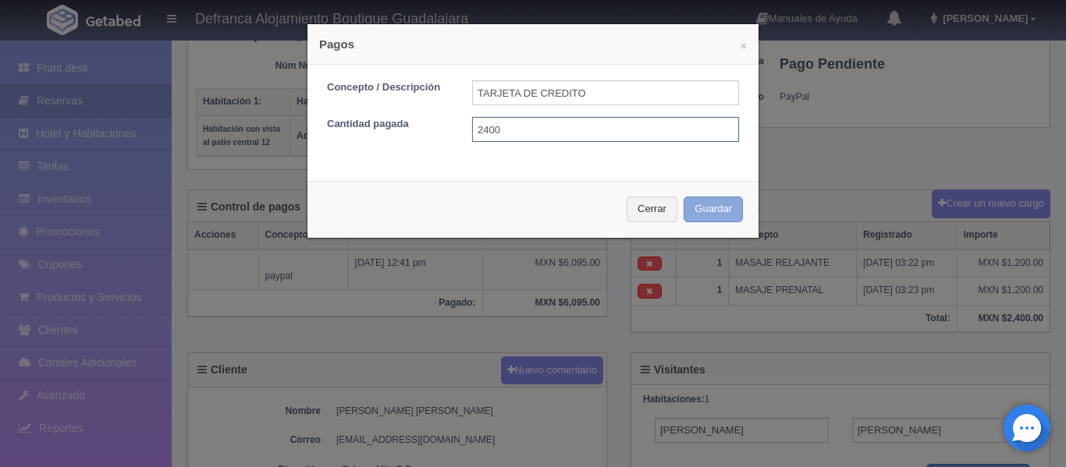
type input "2400"
click at [721, 212] on button "Guardar" at bounding box center [712, 210] width 59 height 26
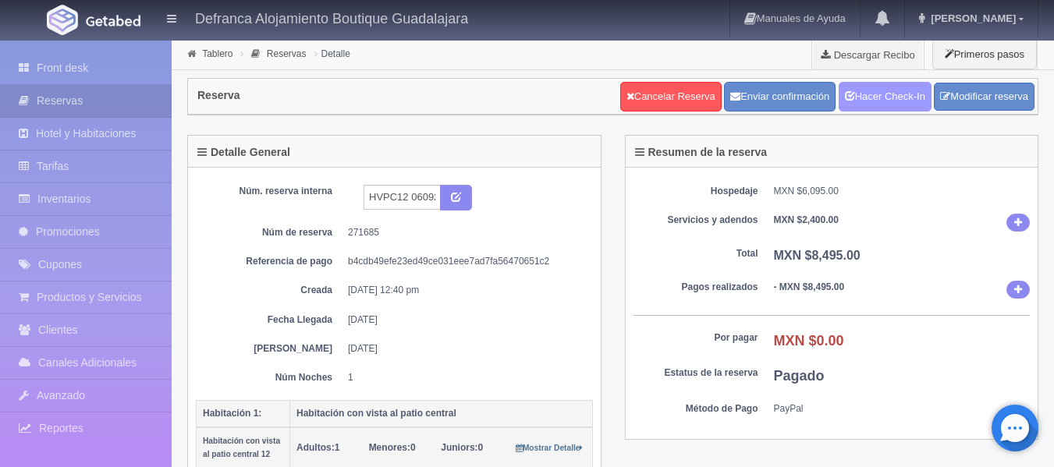
click at [875, 101] on link "Hacer Check-In" at bounding box center [885, 97] width 93 height 30
